Goal: Navigation & Orientation: Understand site structure

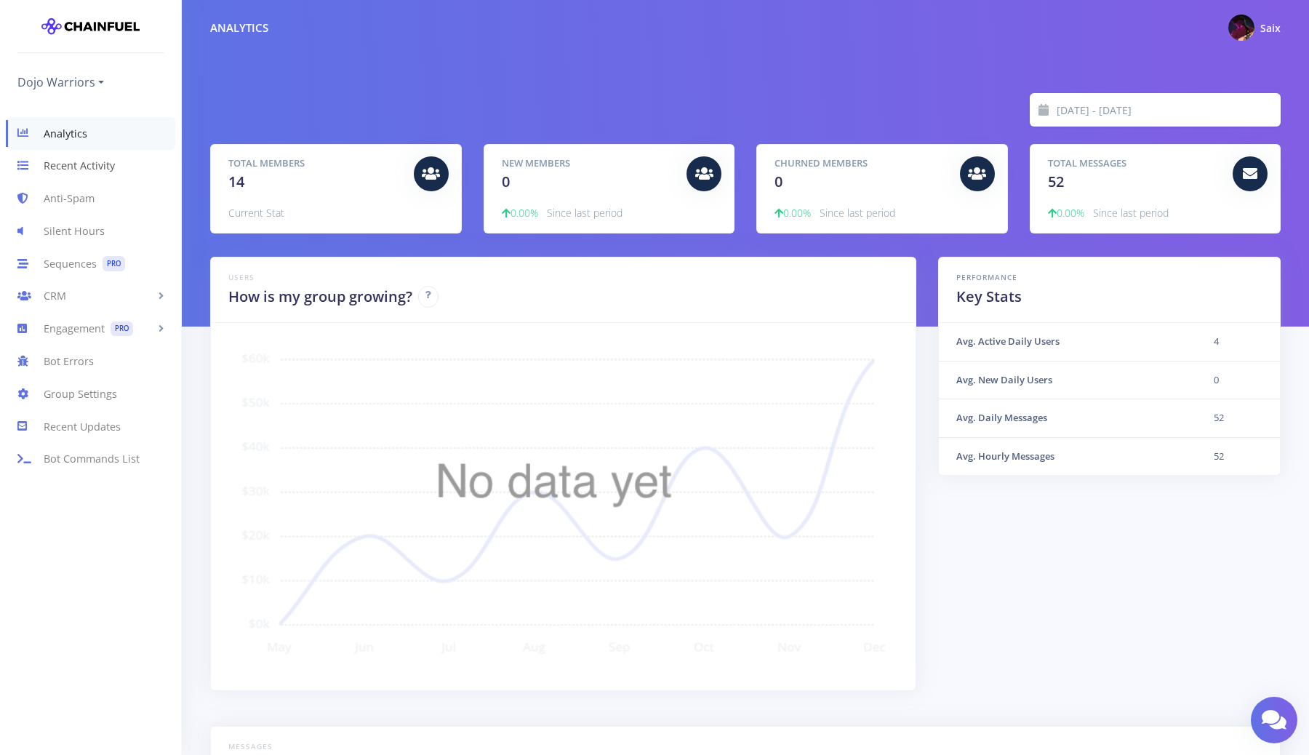
click at [114, 164] on link "Recent Activity" at bounding box center [90, 166] width 181 height 33
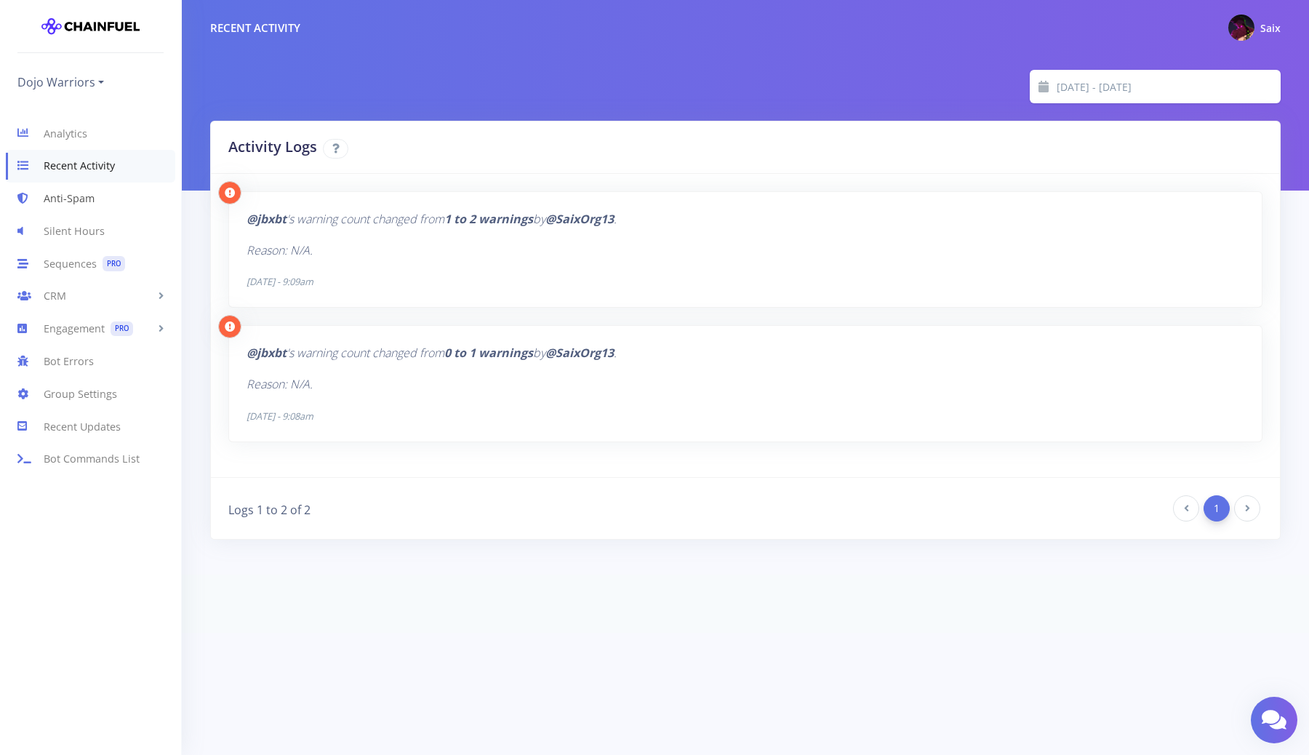
click at [62, 200] on link "Anti-Spam" at bounding box center [90, 199] width 181 height 33
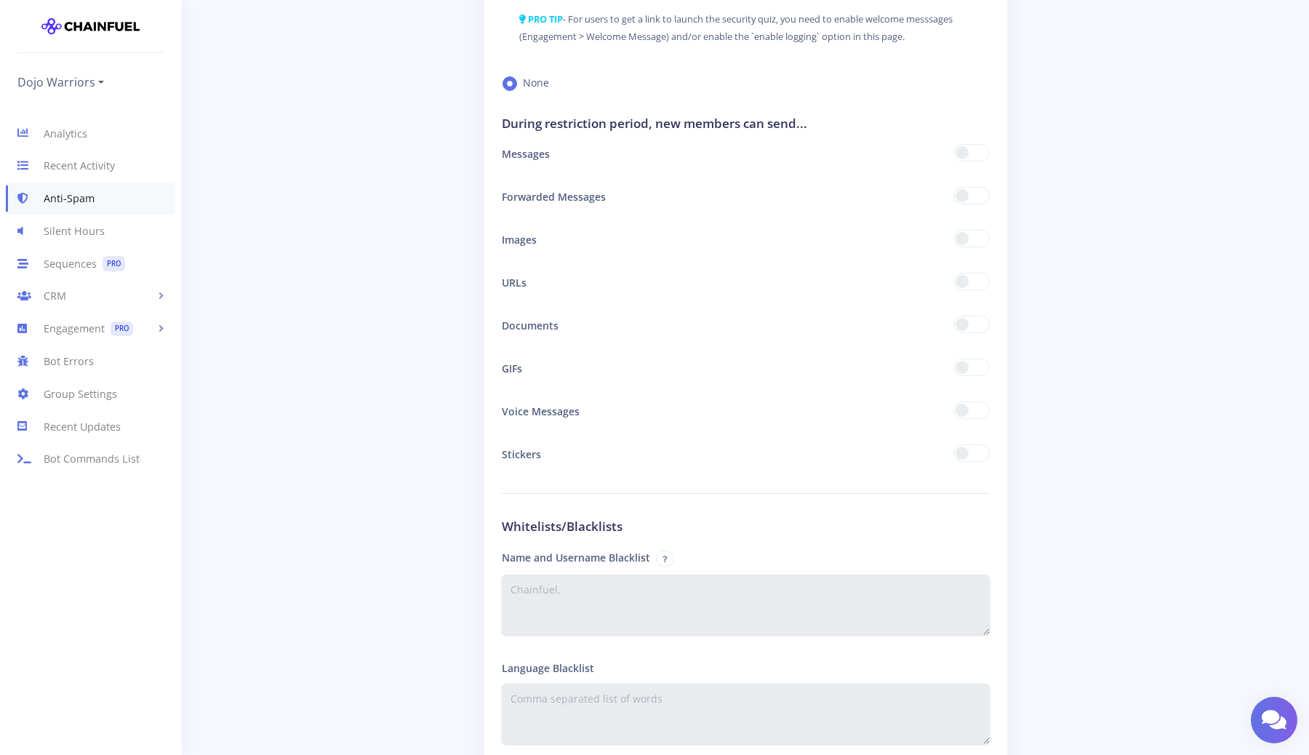
scroll to position [1465, 0]
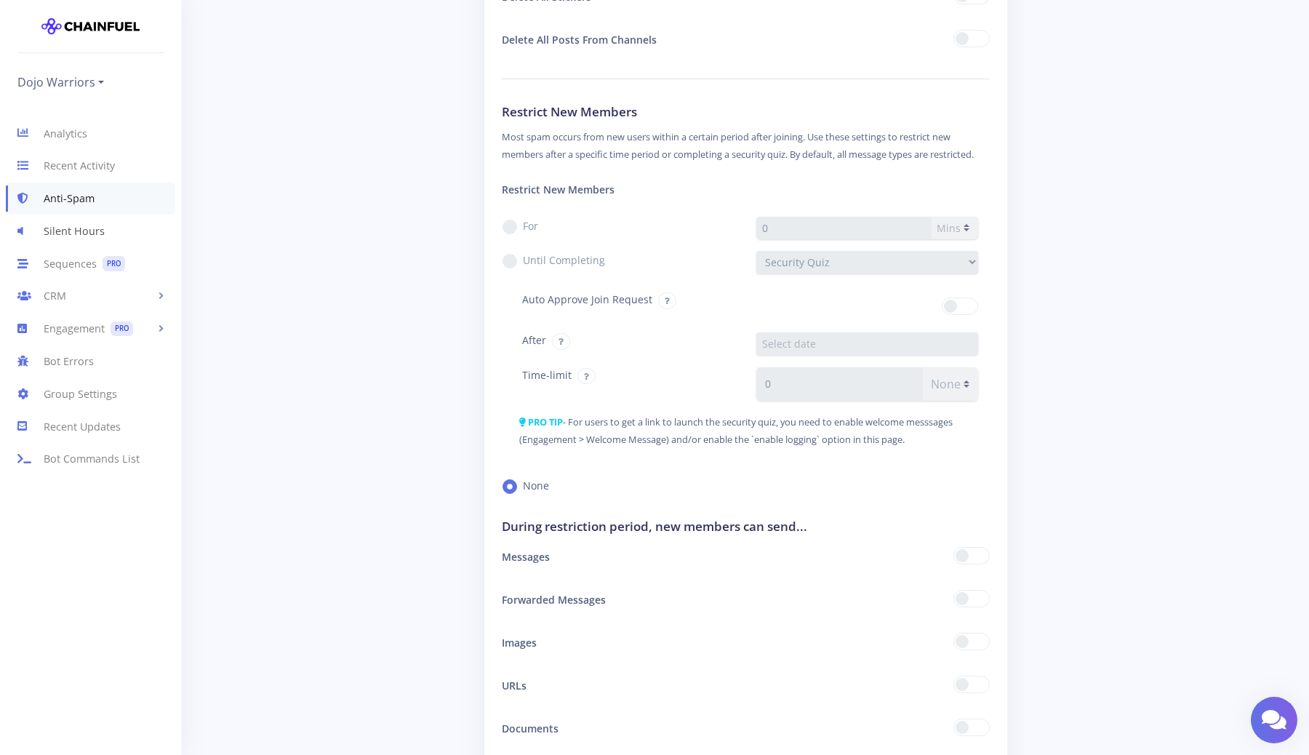
click at [63, 239] on link "Silent Hours" at bounding box center [90, 231] width 181 height 33
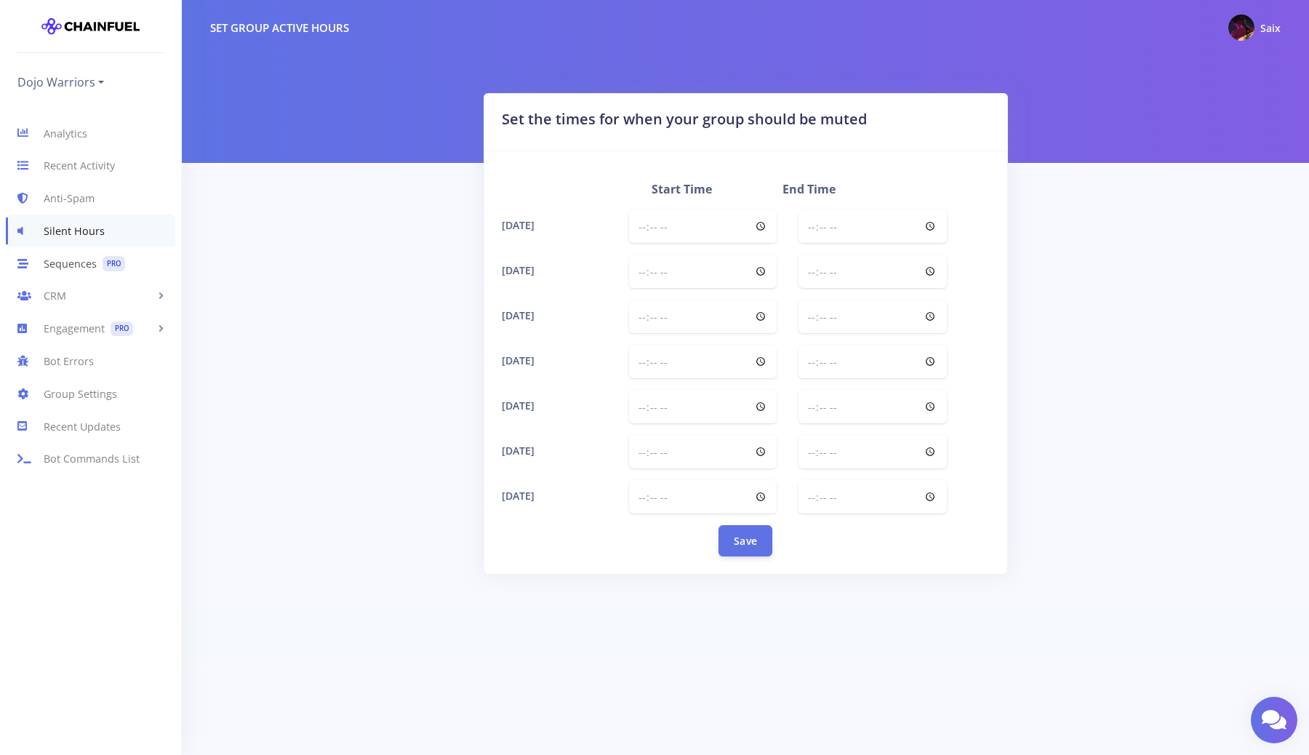
click at [87, 279] on link "Sequences PRO" at bounding box center [90, 263] width 181 height 33
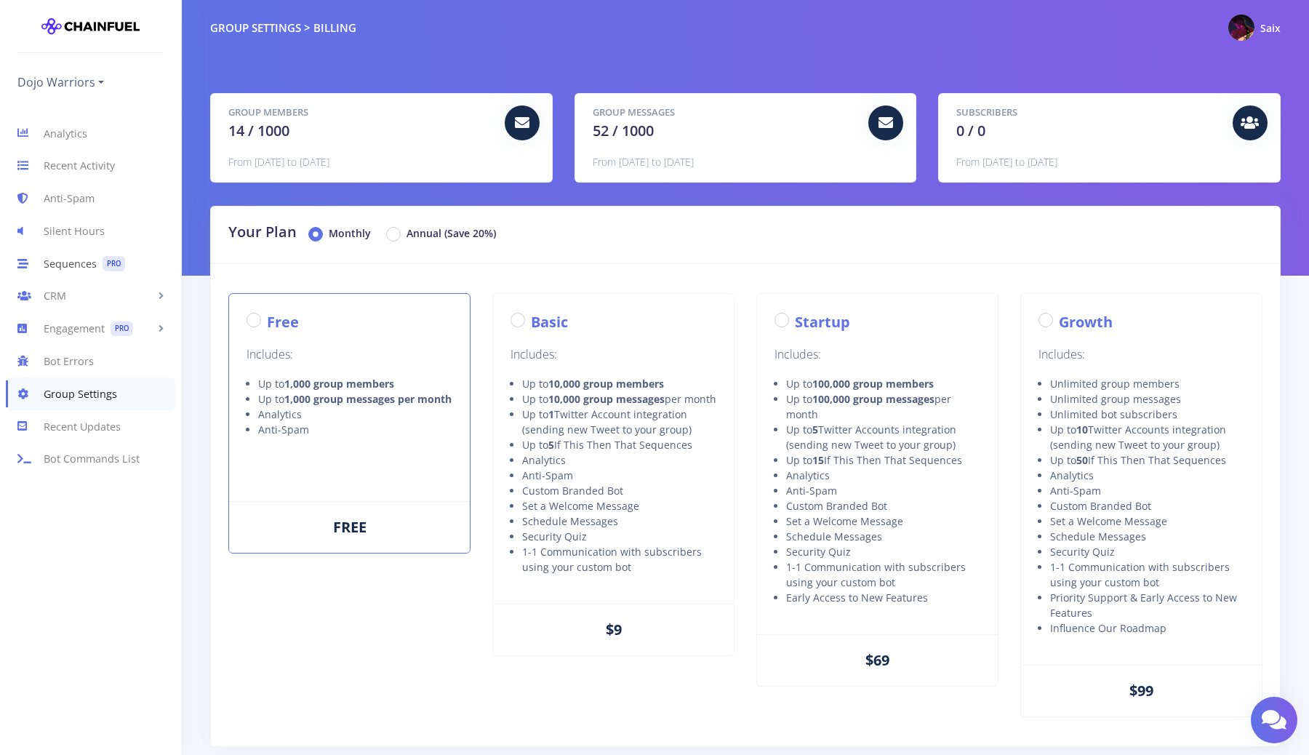
radio input "true"
click at [89, 294] on link "CRM" at bounding box center [90, 296] width 181 height 33
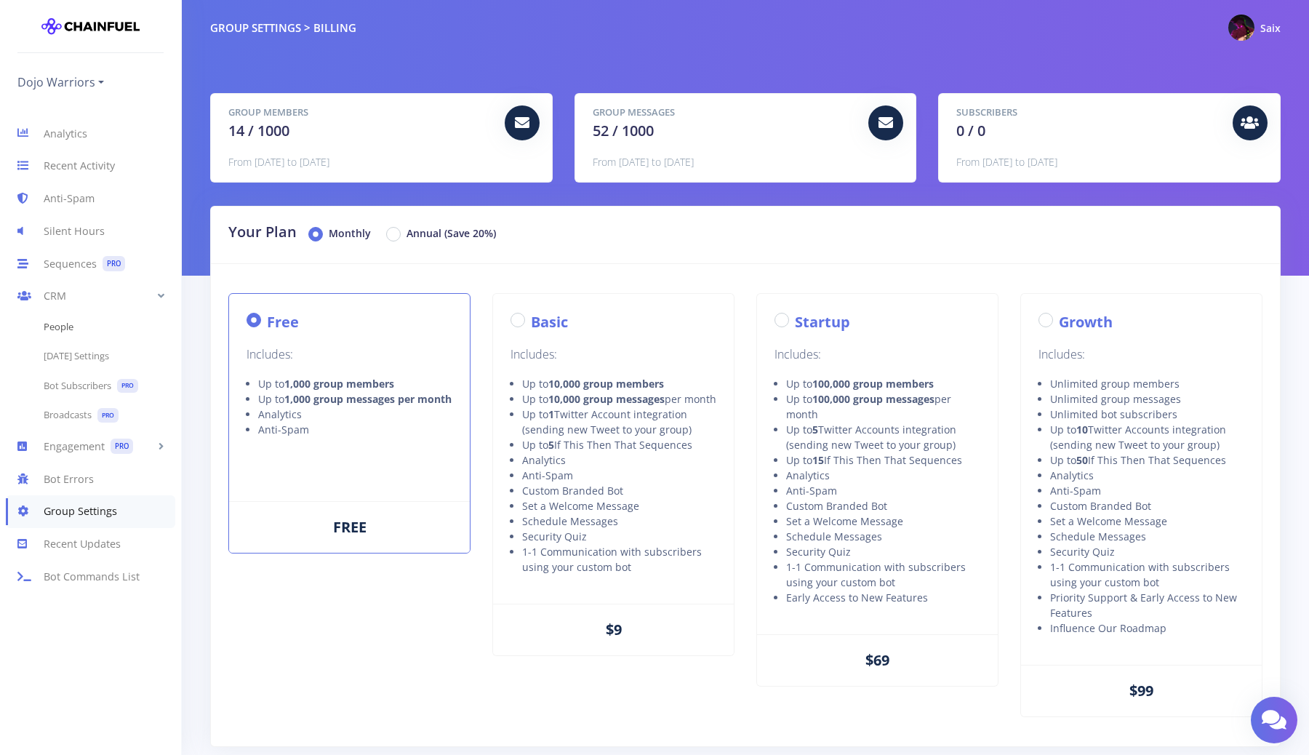
click at [87, 324] on link "People" at bounding box center [90, 327] width 181 height 29
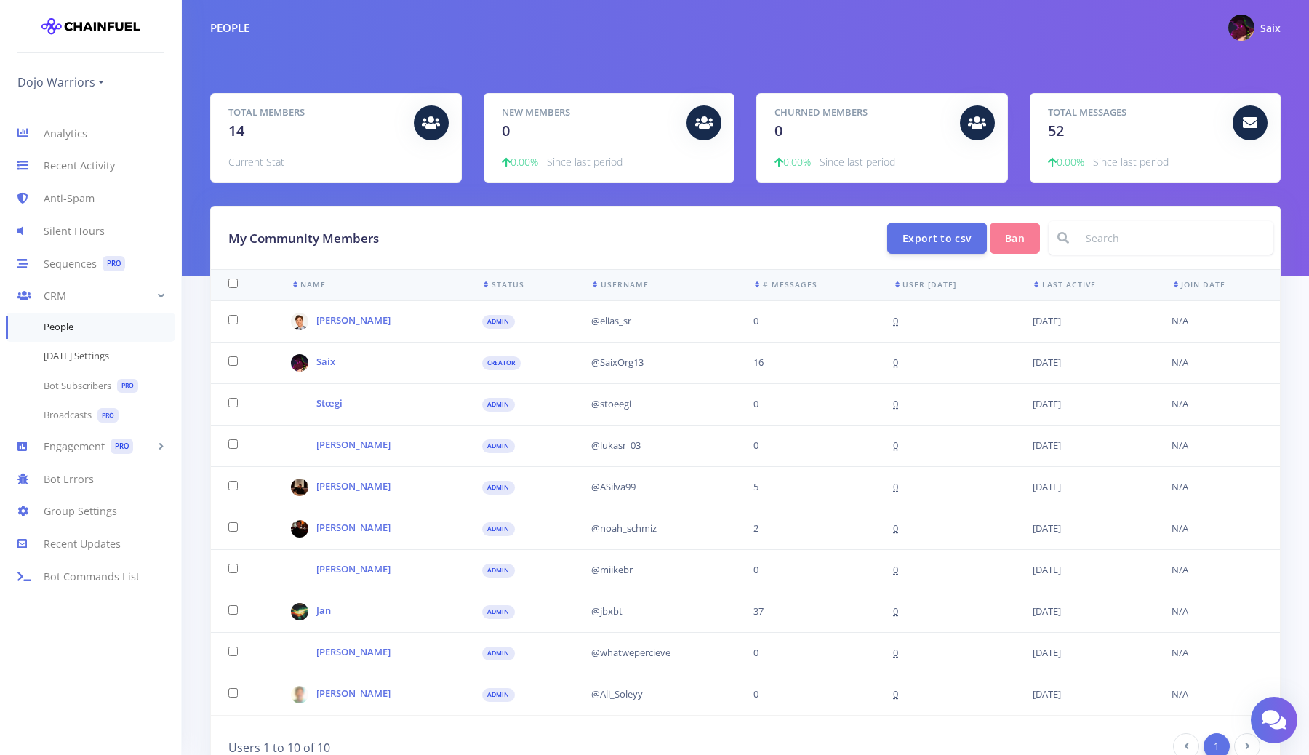
click at [90, 349] on link "Karma Settings" at bounding box center [90, 356] width 181 height 29
click at [87, 388] on link "Bot Subscribers PRO" at bounding box center [90, 386] width 181 height 30
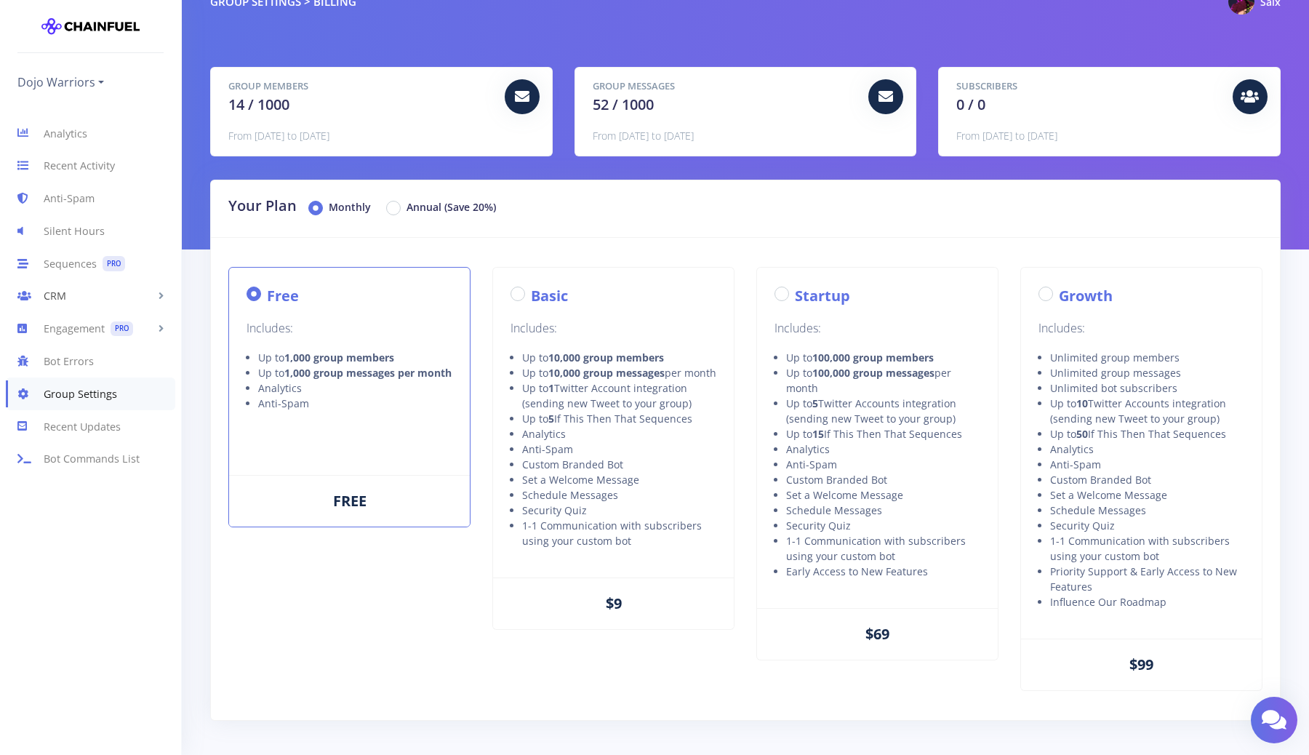
scroll to position [28, 0]
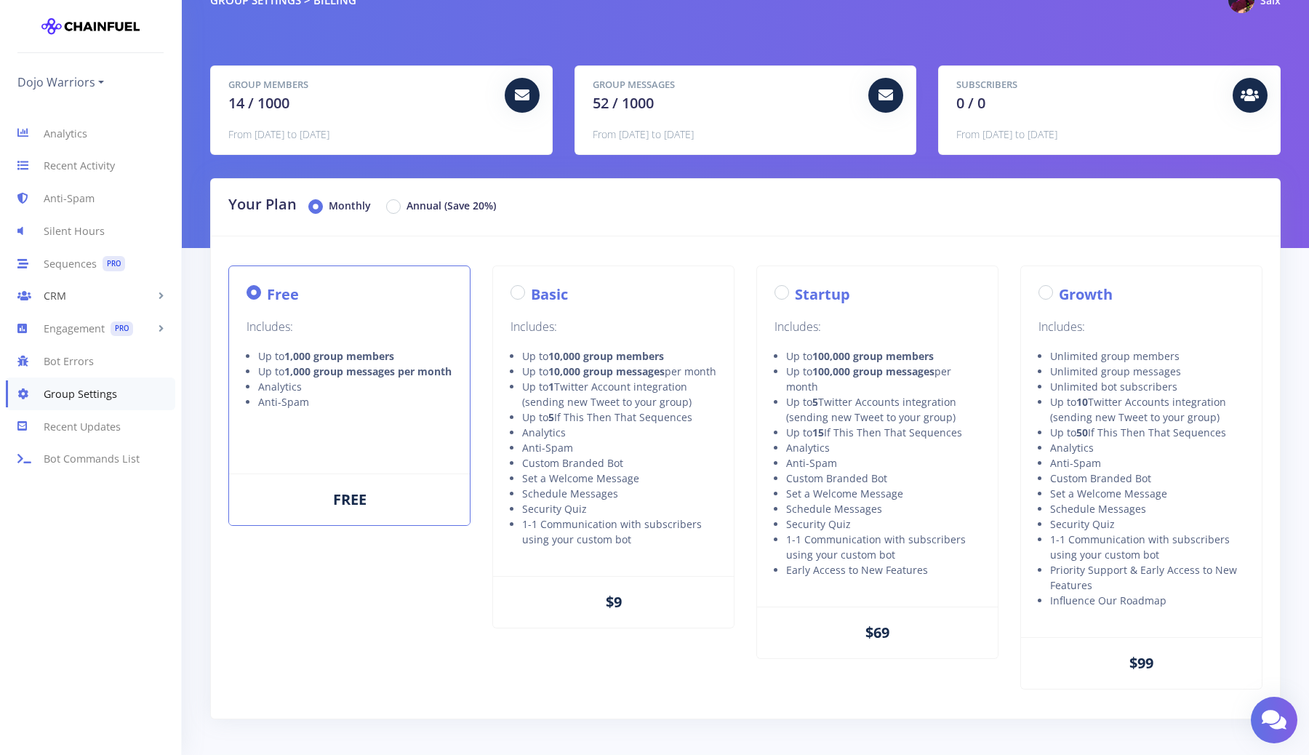
click at [77, 301] on link "CRM" at bounding box center [90, 296] width 181 height 33
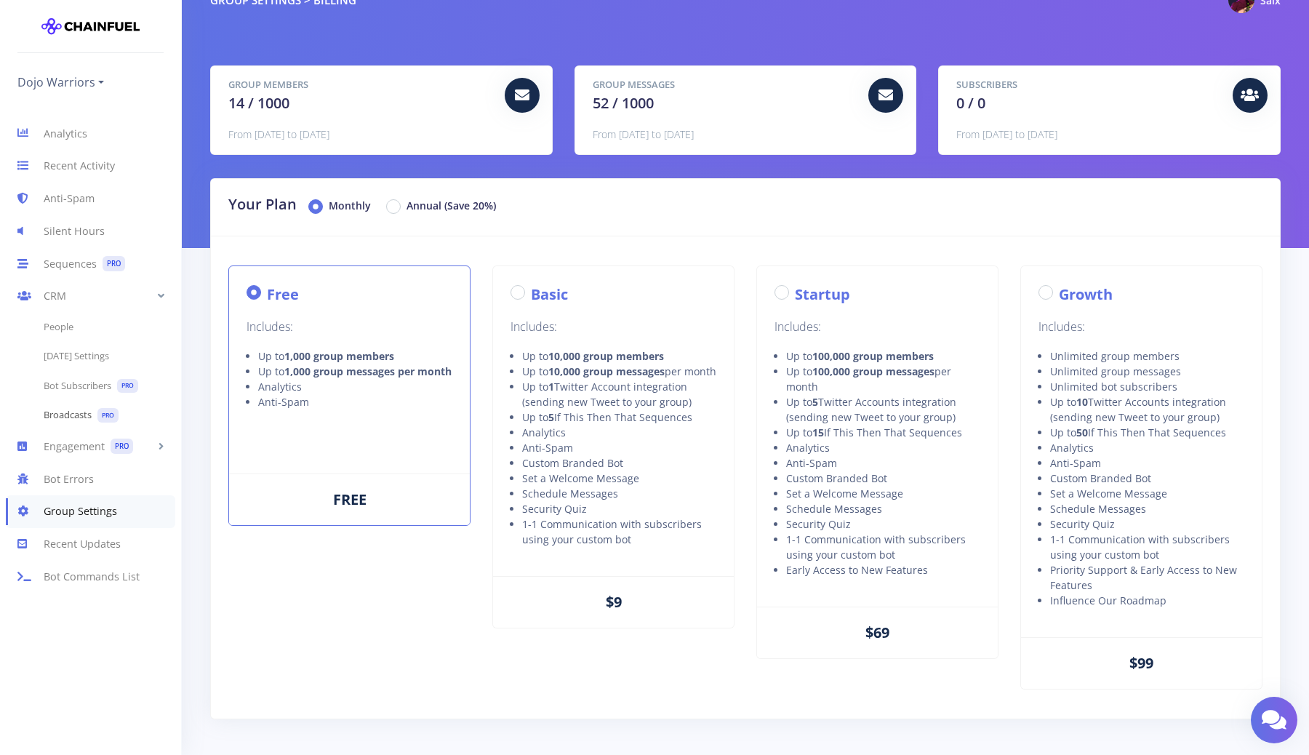
click at [78, 412] on link "Broadcasts PRO" at bounding box center [90, 416] width 181 height 30
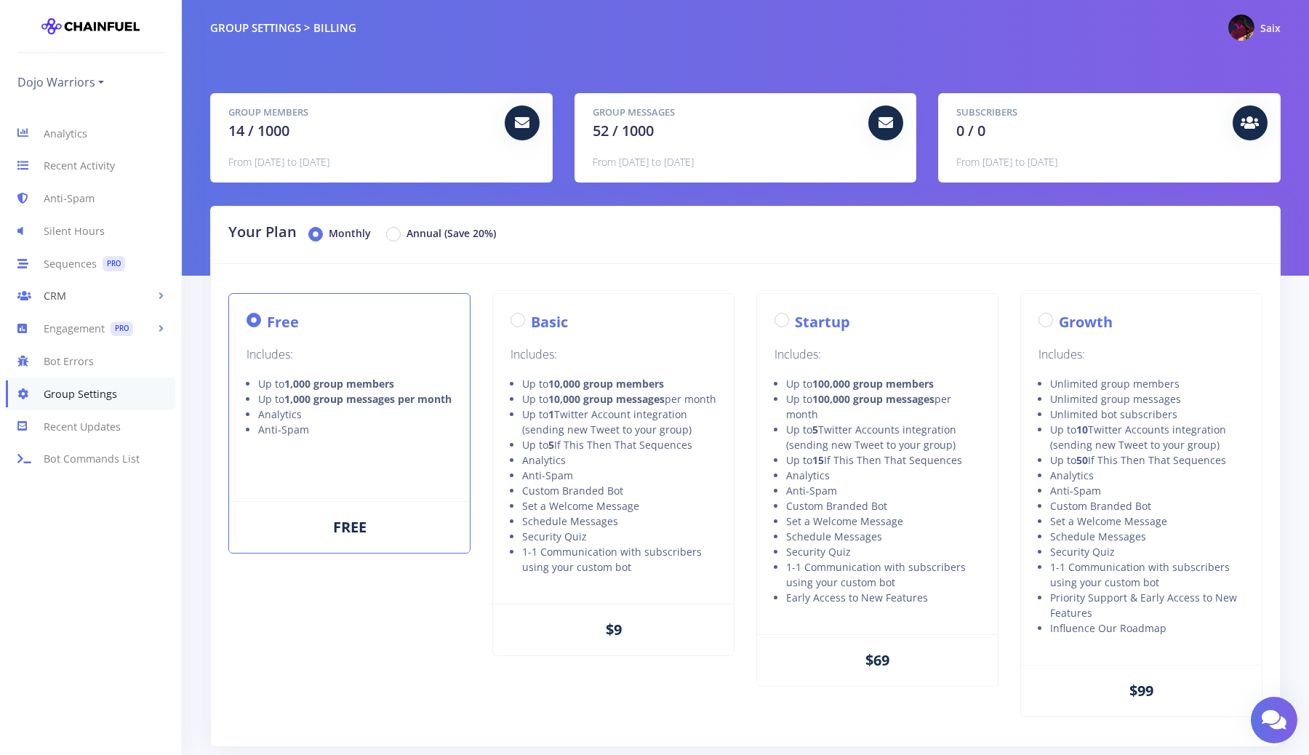
click at [112, 305] on link "CRM" at bounding box center [90, 296] width 181 height 33
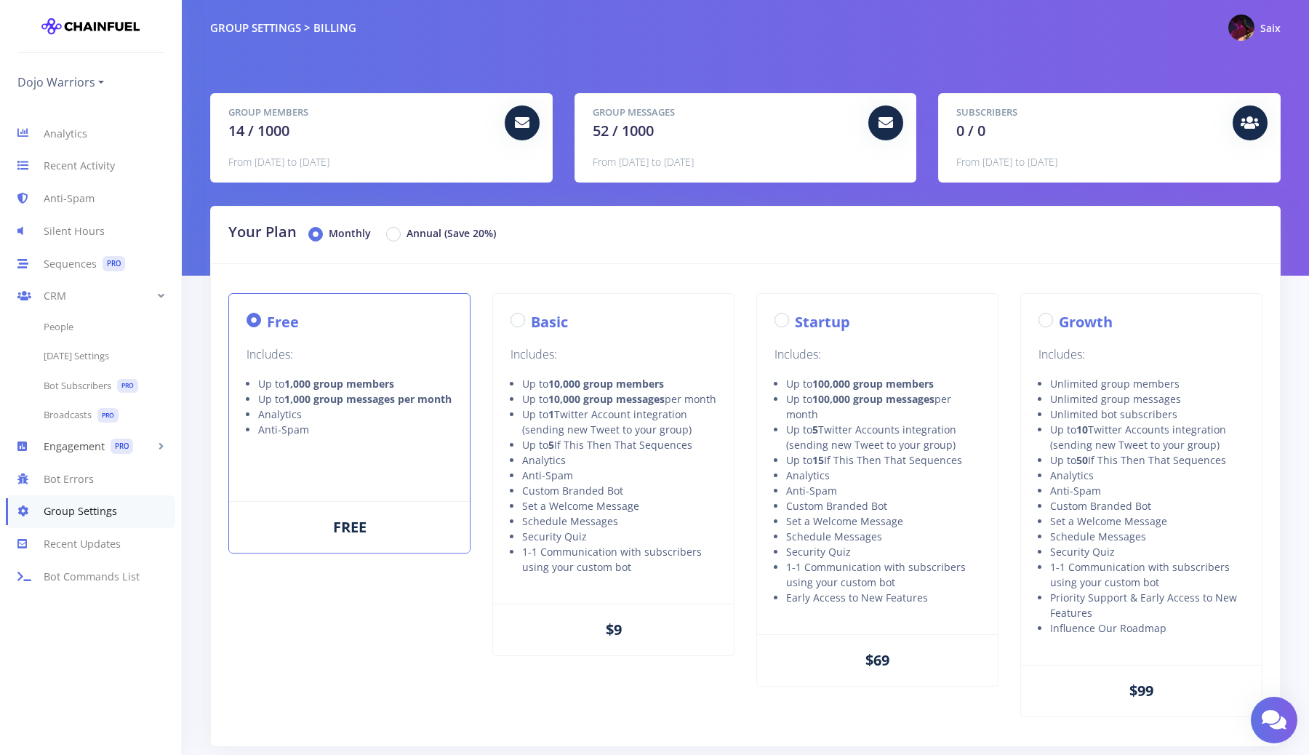
click at [76, 458] on link "Engagement PRO" at bounding box center [90, 446] width 181 height 33
click at [76, 364] on link "Welcome Message PRO" at bounding box center [90, 360] width 181 height 30
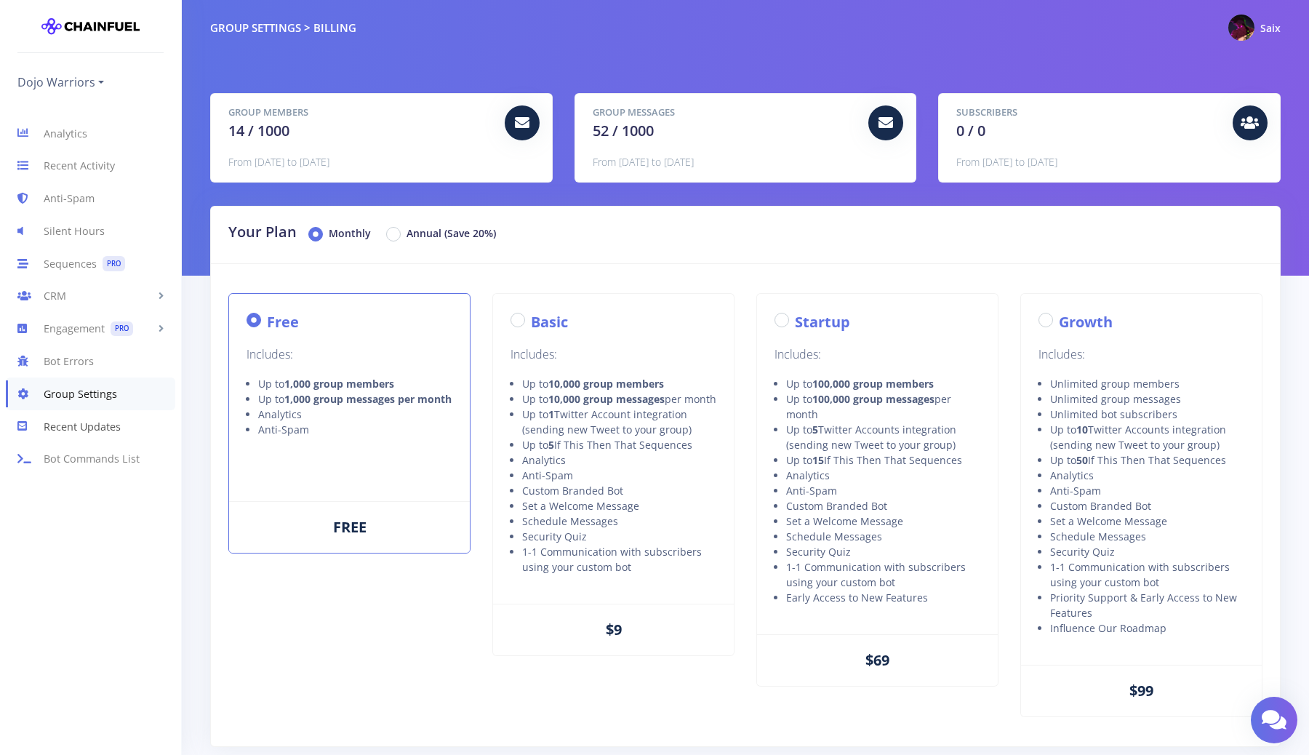
click at [91, 426] on link "Recent Updates" at bounding box center [90, 426] width 181 height 33
click at [25, 458] on icon at bounding box center [30, 458] width 26 height 17
click at [86, 170] on link "Recent Activity" at bounding box center [90, 166] width 181 height 33
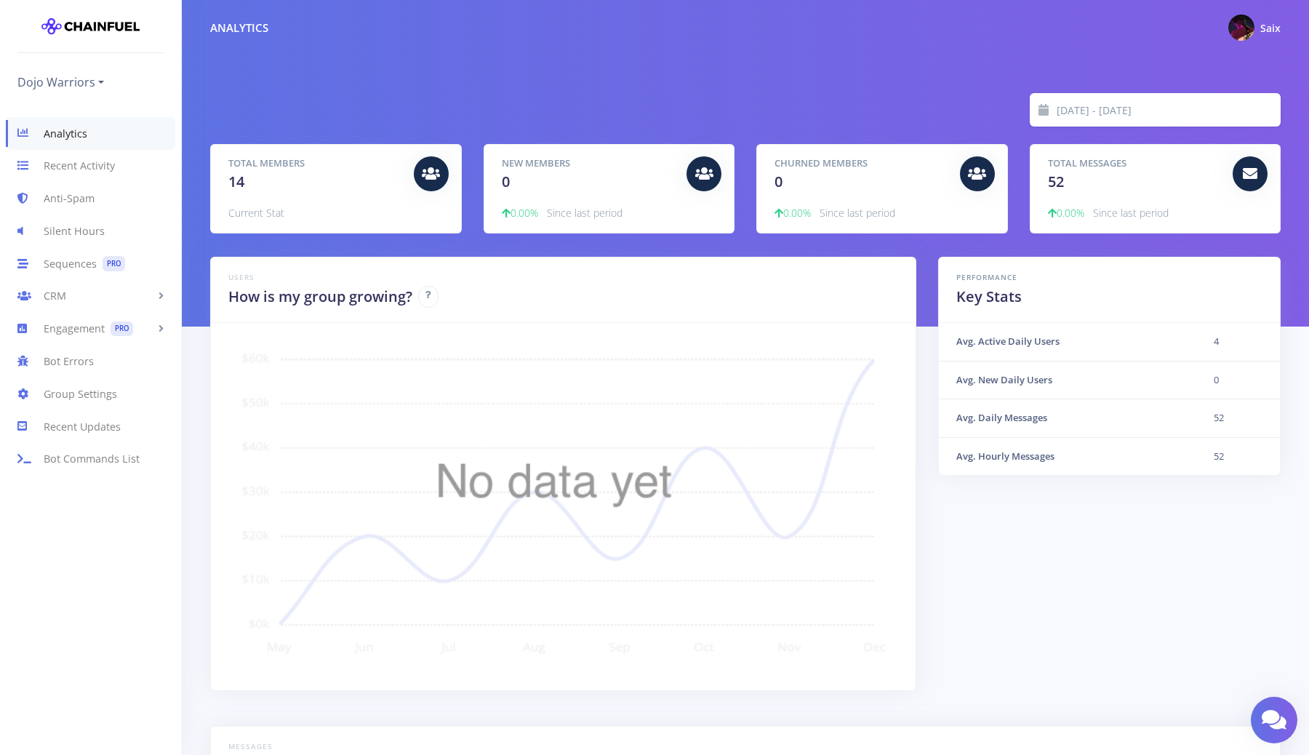
scroll to position [385, 0]
